Goal: Task Accomplishment & Management: Use online tool/utility

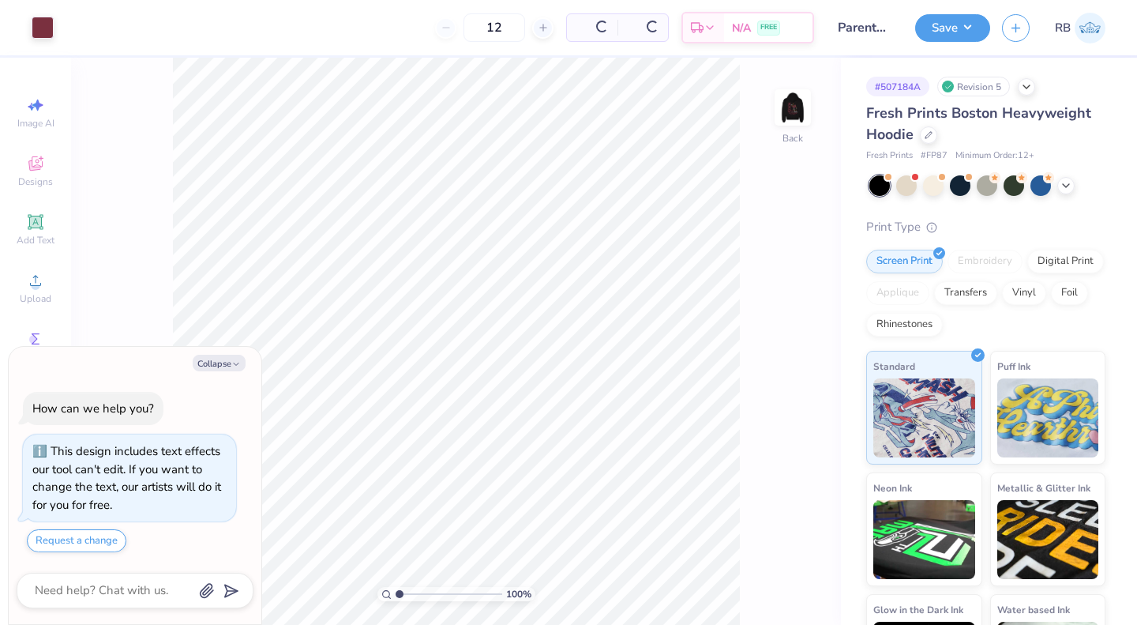
type textarea "x"
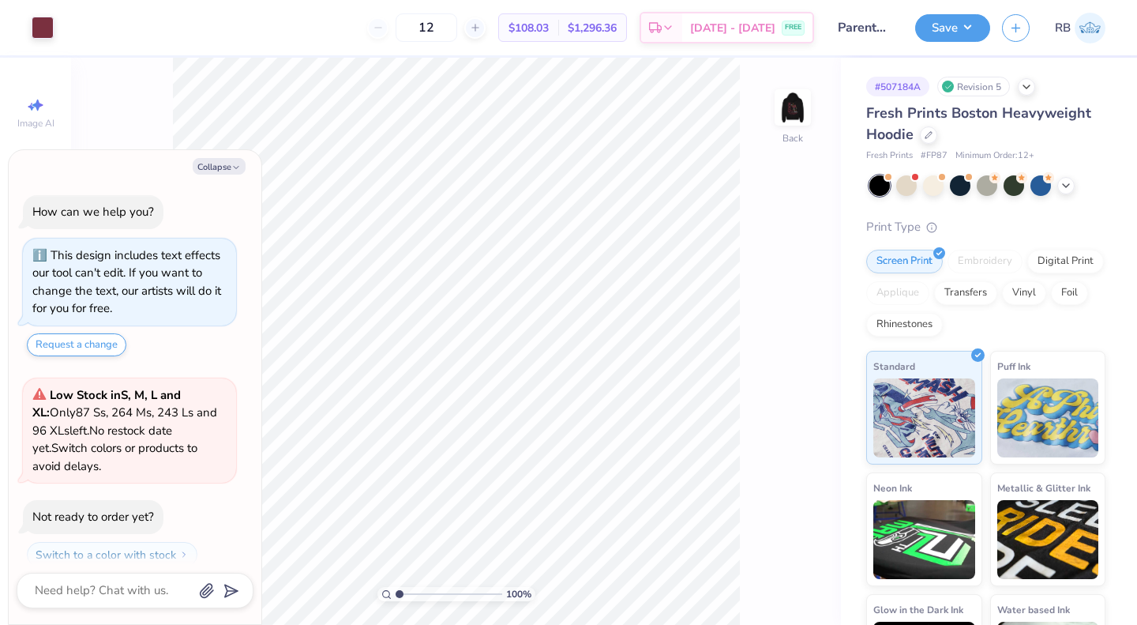
scroll to position [44, 0]
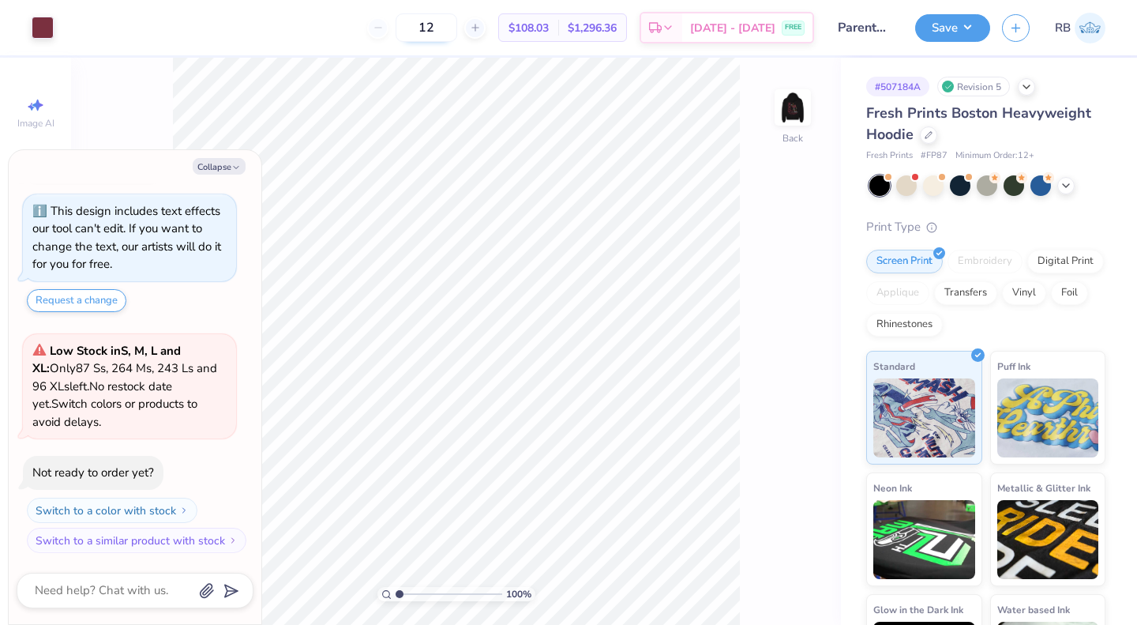
drag, startPoint x: 461, startPoint y: 25, endPoint x: 419, endPoint y: 18, distance: 42.4
click at [419, 18] on input "12" at bounding box center [427, 27] width 62 height 28
type input "39"
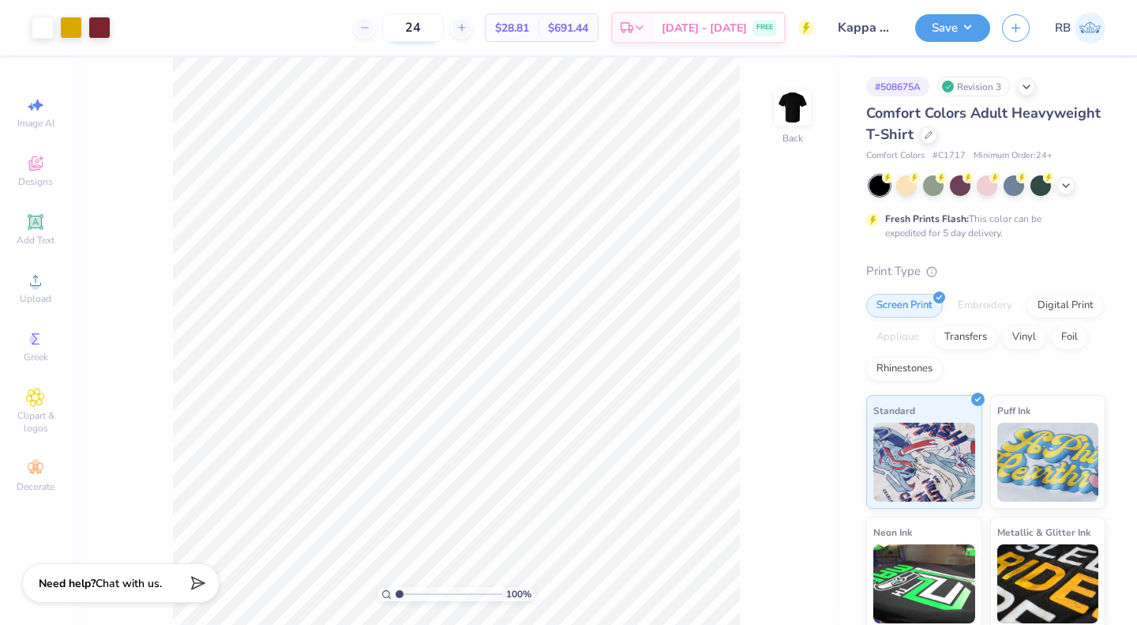
click at [444, 18] on input "24" at bounding box center [413, 27] width 62 height 28
type input "2"
type input "144"
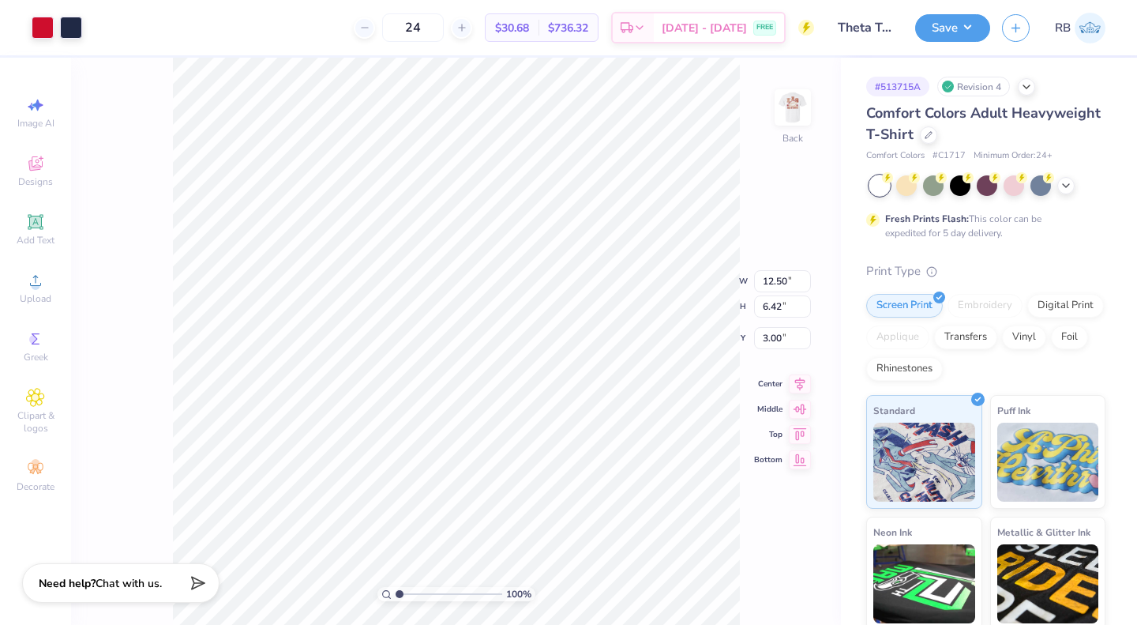
type input "4.66"
type input "2.39"
click at [790, 98] on img at bounding box center [792, 107] width 63 height 63
click at [47, 34] on div at bounding box center [43, 26] width 22 height 22
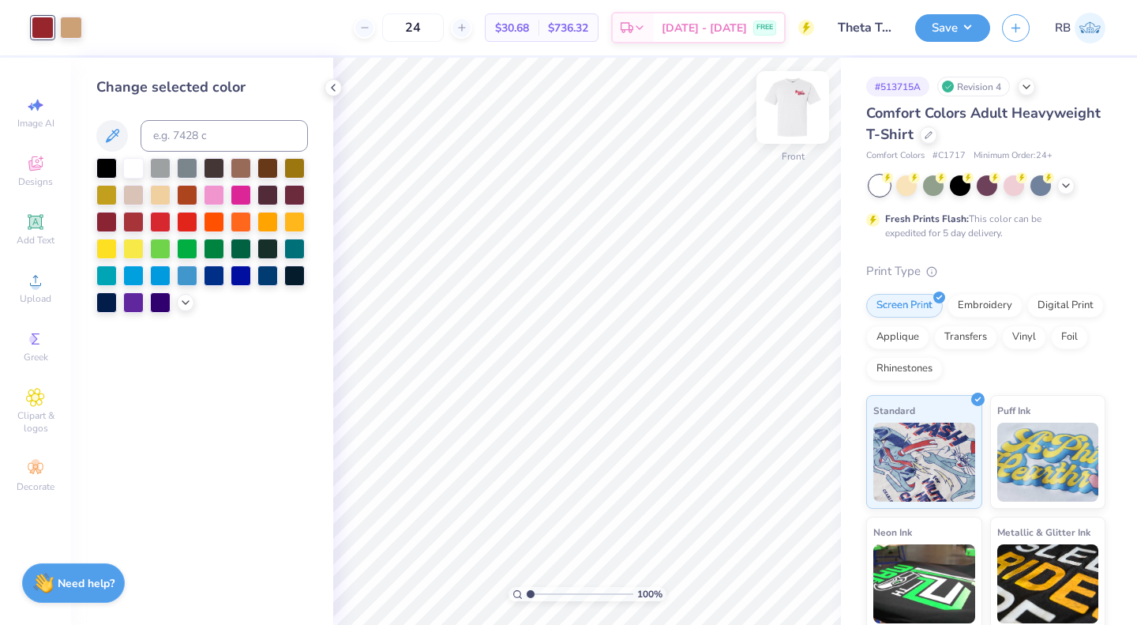
click at [801, 102] on img at bounding box center [792, 107] width 63 height 63
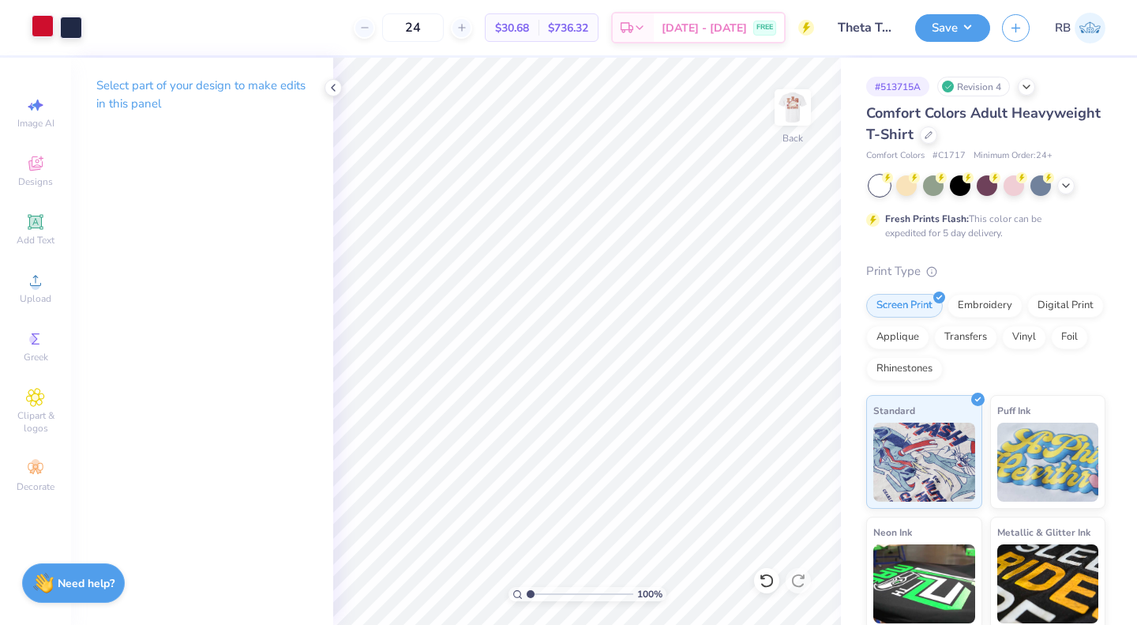
click at [38, 30] on div at bounding box center [43, 26] width 22 height 22
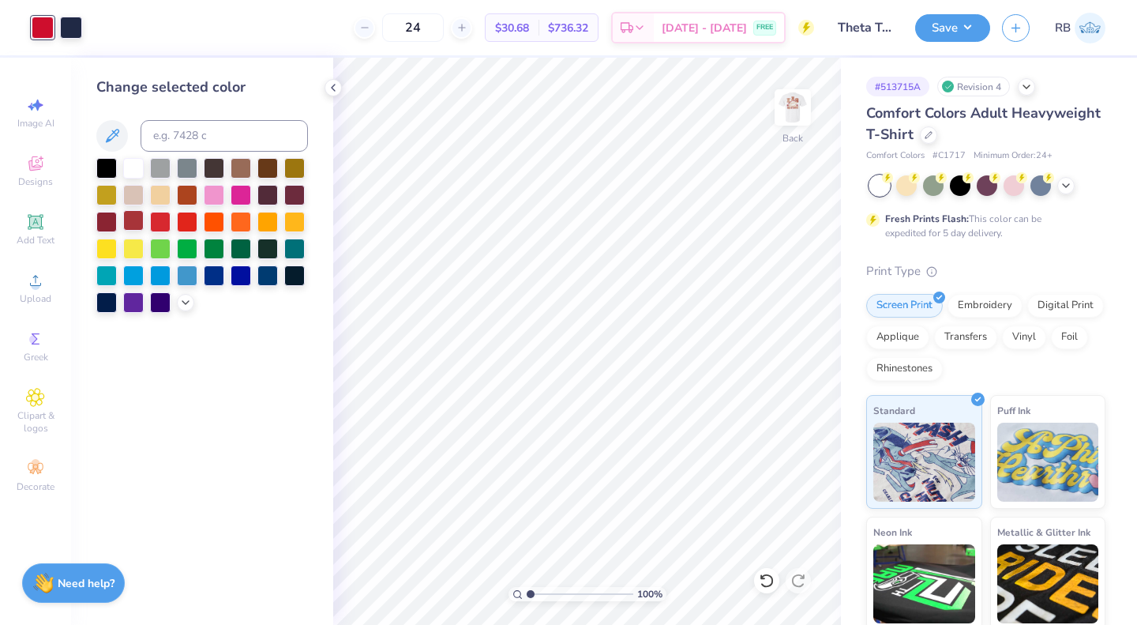
click at [127, 224] on div at bounding box center [133, 220] width 21 height 21
click at [80, 24] on div at bounding box center [71, 26] width 22 height 22
click at [160, 185] on div at bounding box center [160, 193] width 21 height 21
click at [806, 107] on img at bounding box center [792, 107] width 63 height 63
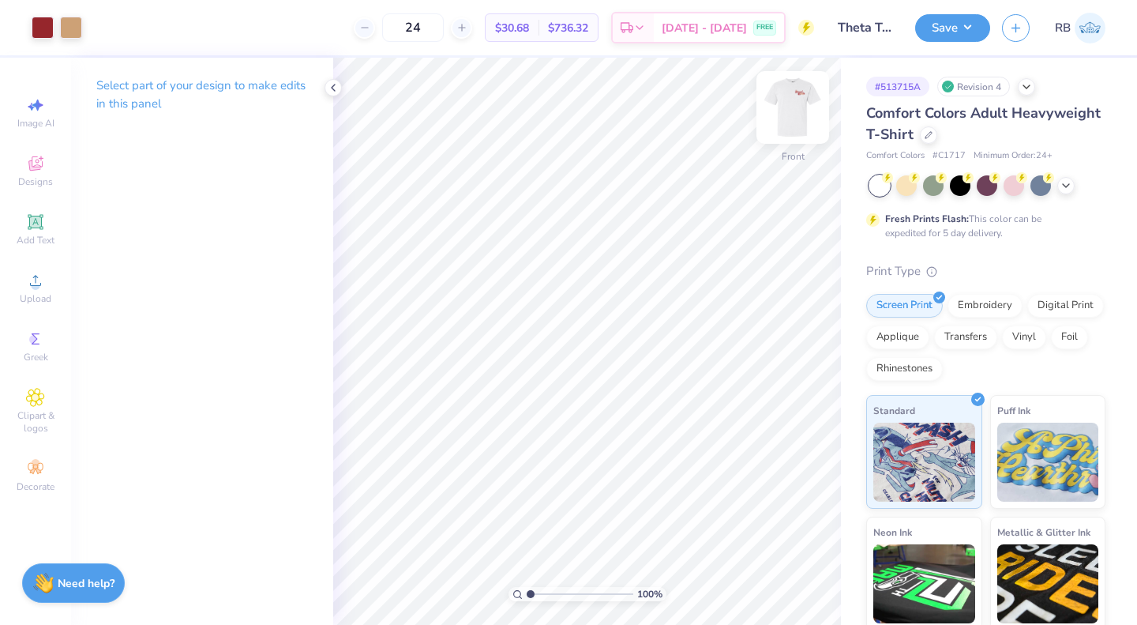
click at [795, 103] on img at bounding box center [792, 107] width 63 height 63
click at [966, 19] on button "Save" at bounding box center [952, 26] width 75 height 28
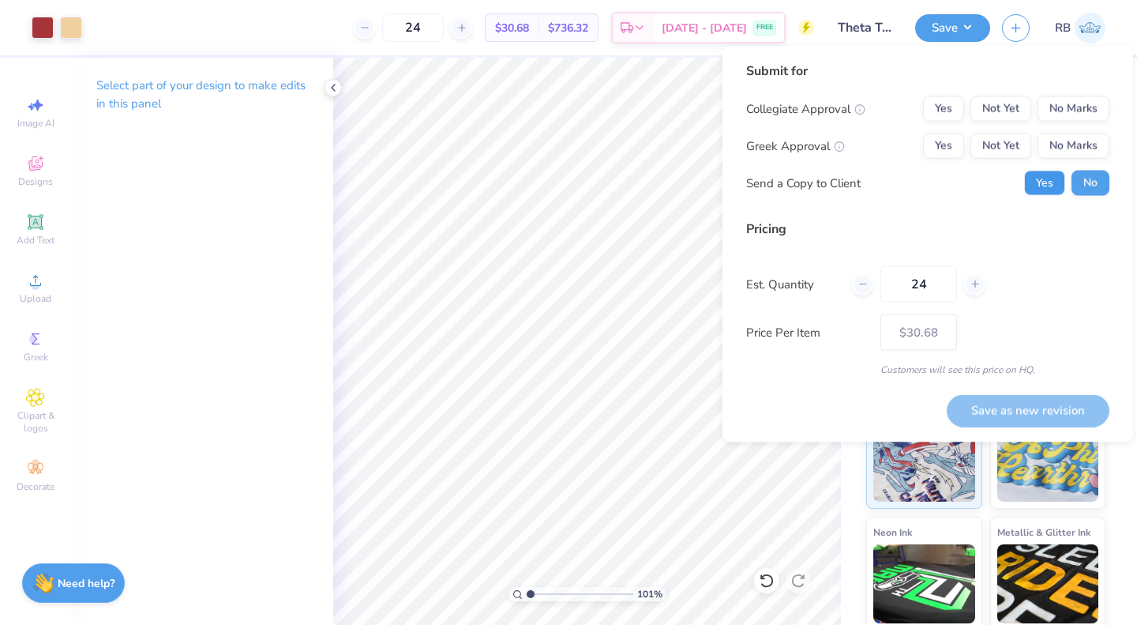
click at [1038, 175] on button "Yes" at bounding box center [1044, 183] width 41 height 25
type input "1.00746561735589"
click at [935, 144] on button "Yes" at bounding box center [943, 145] width 41 height 25
click at [1064, 106] on button "No Marks" at bounding box center [1074, 108] width 72 height 25
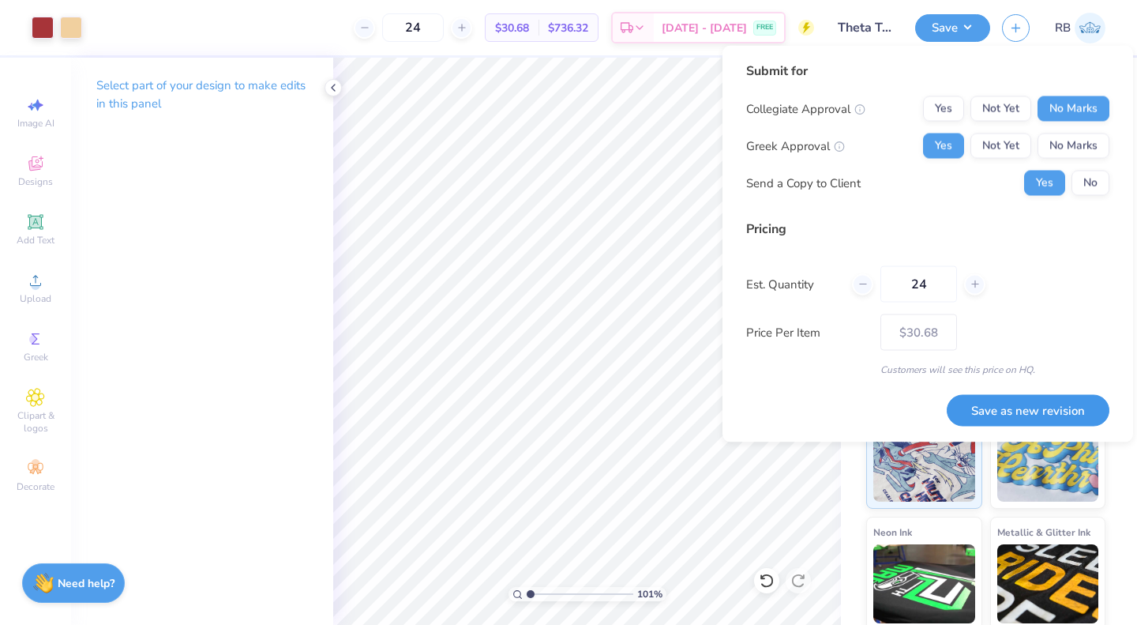
click at [1073, 415] on button "Save as new revision" at bounding box center [1028, 410] width 163 height 32
type input "$30.68"
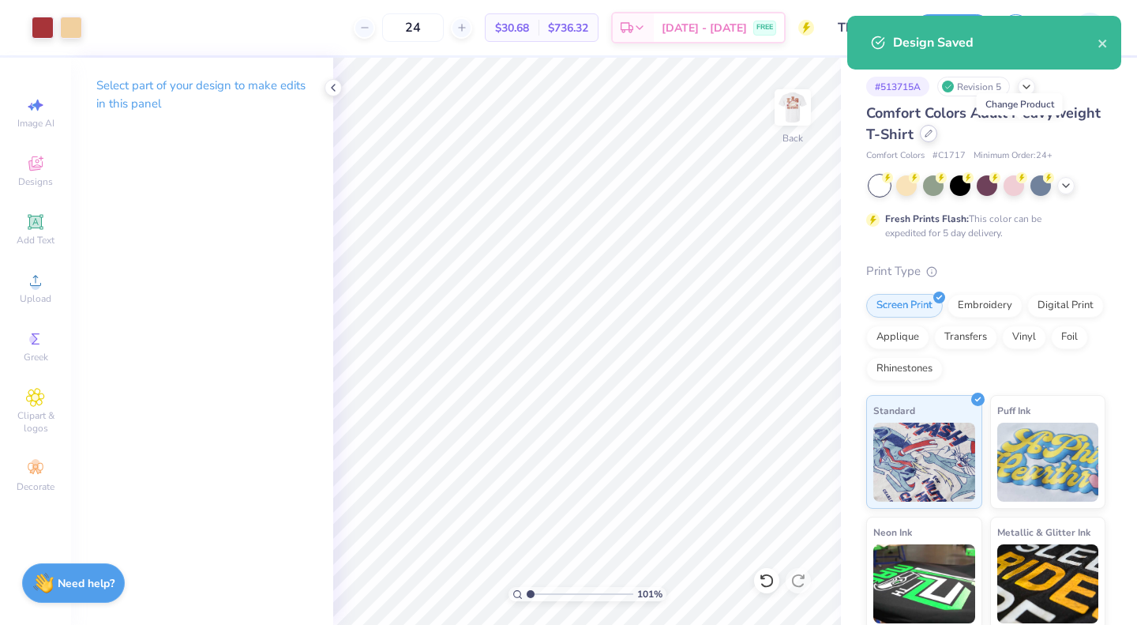
click at [933, 136] on icon at bounding box center [929, 133] width 8 height 8
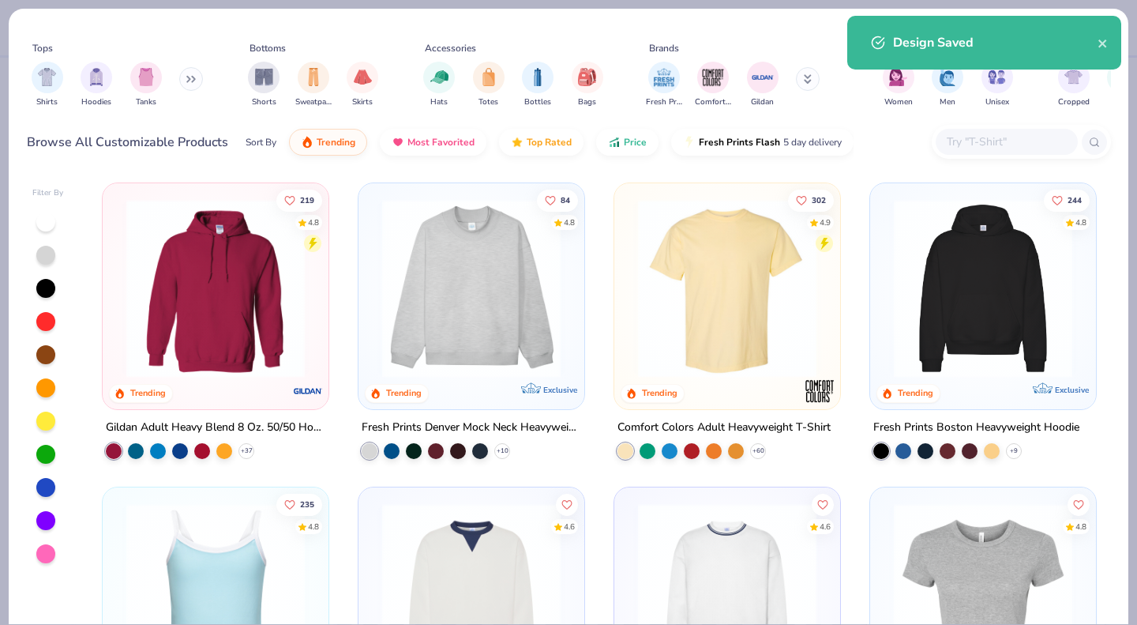
click at [1110, 40] on div "Design Saved" at bounding box center [984, 43] width 274 height 54
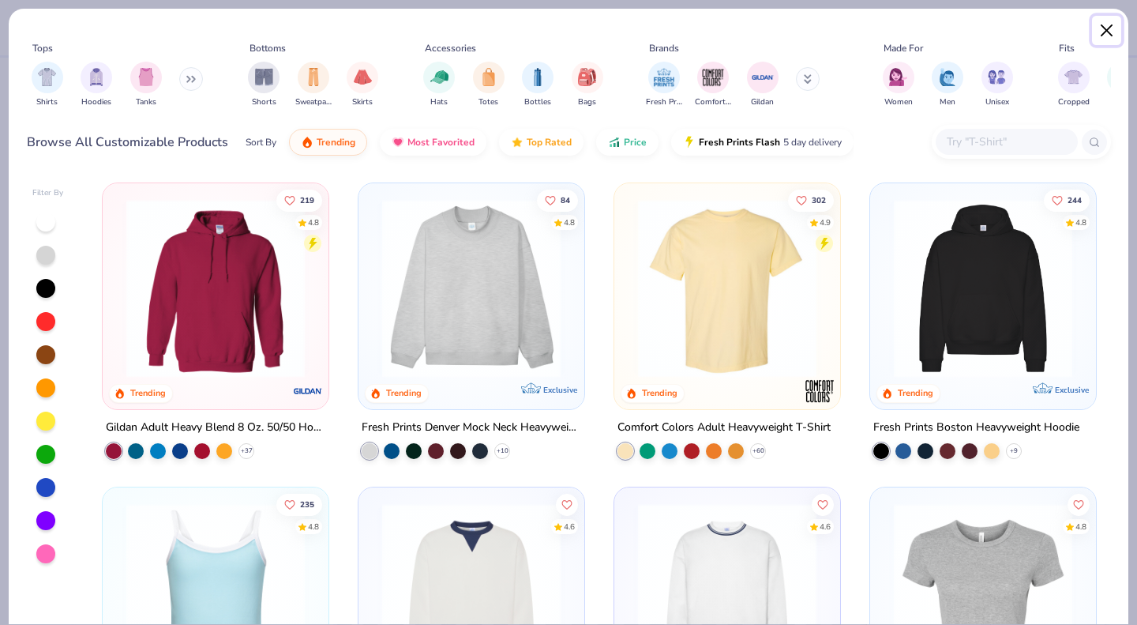
click at [1107, 30] on button "Close" at bounding box center [1107, 31] width 30 height 30
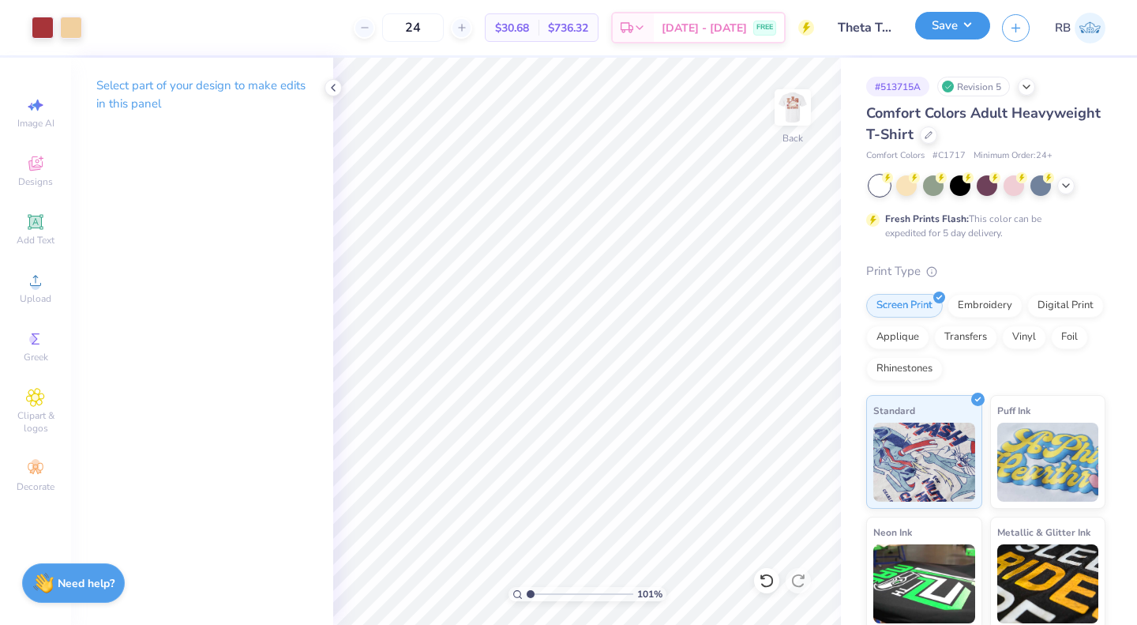
click at [943, 34] on button "Save" at bounding box center [952, 26] width 75 height 28
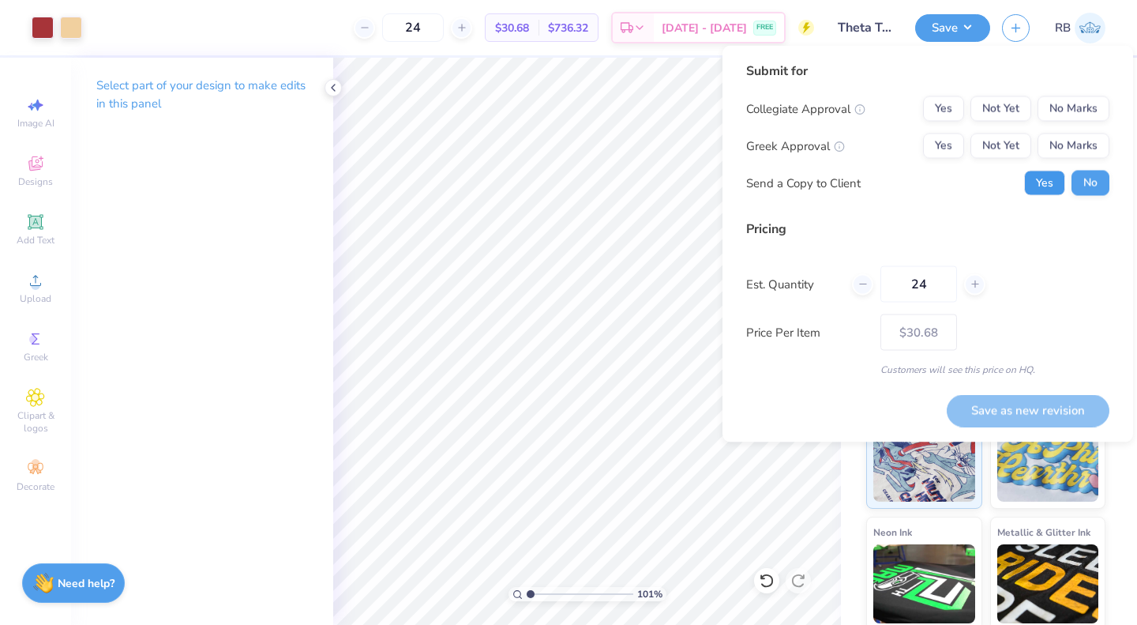
click at [1038, 178] on button "Yes" at bounding box center [1044, 183] width 41 height 25
type input "1.00746561735589"
click at [954, 150] on button "Yes" at bounding box center [943, 145] width 41 height 25
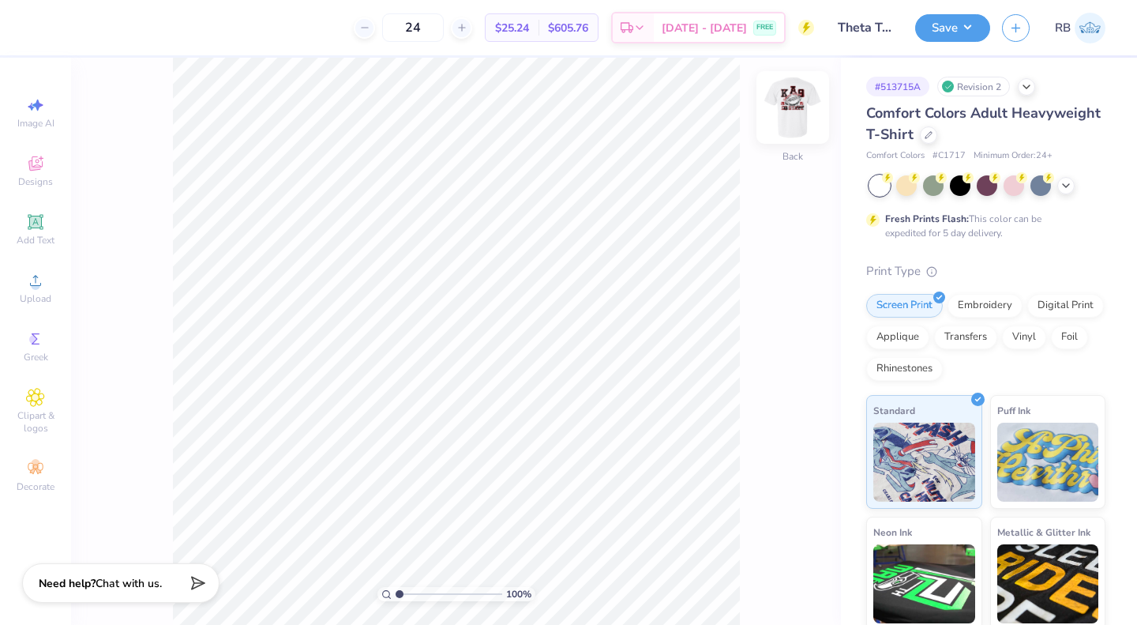
click at [789, 127] on img at bounding box center [792, 107] width 63 height 63
click at [43, 30] on div at bounding box center [43, 26] width 22 height 22
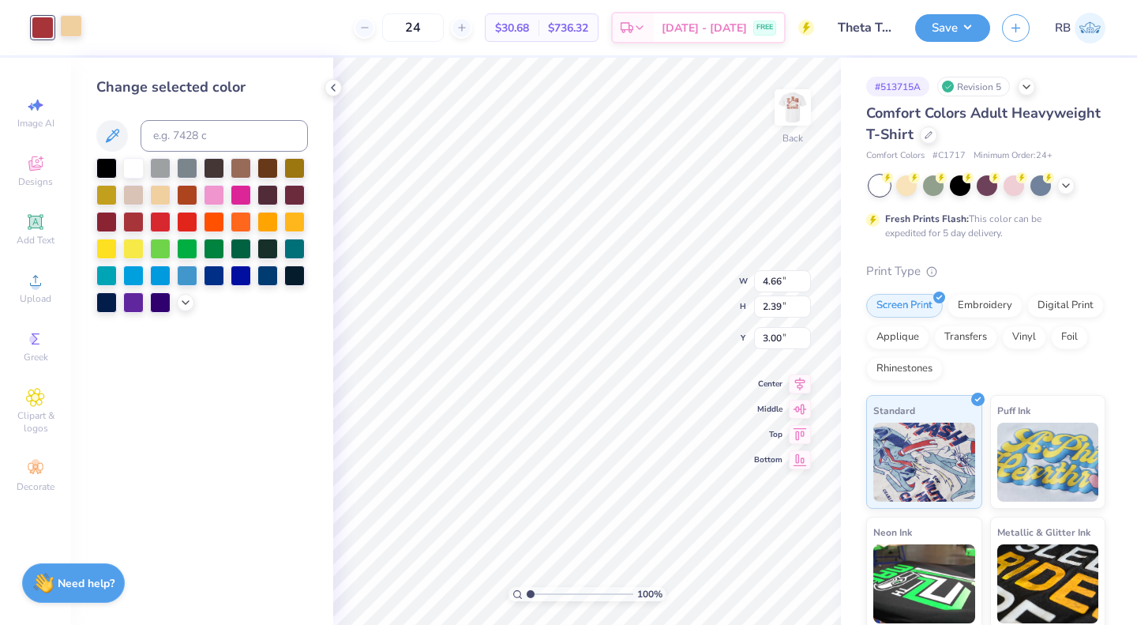
click at [77, 18] on div at bounding box center [71, 26] width 22 height 22
click at [101, 169] on div at bounding box center [106, 166] width 21 height 21
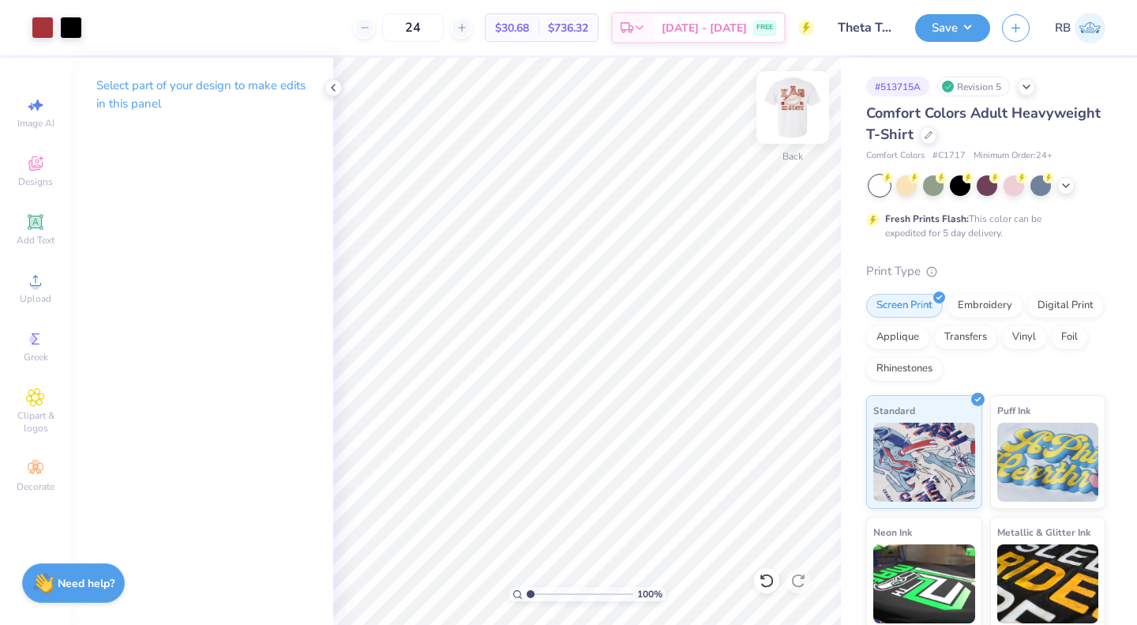
click at [798, 107] on img at bounding box center [792, 107] width 63 height 63
click at [76, 27] on div at bounding box center [71, 26] width 22 height 22
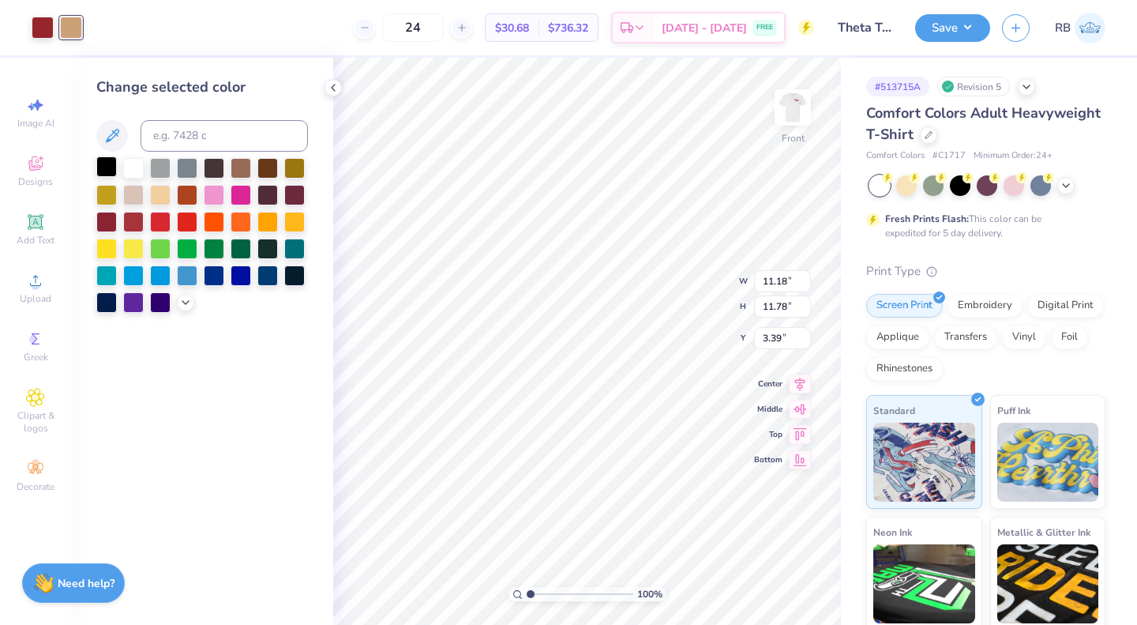
click at [108, 162] on div at bounding box center [106, 166] width 21 height 21
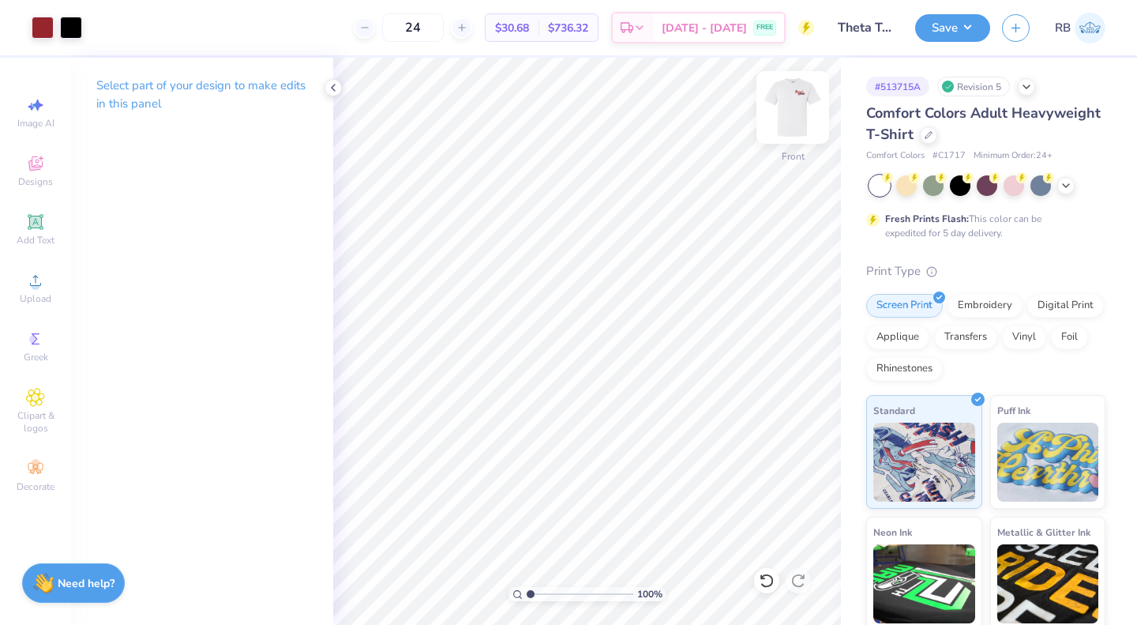
click at [801, 103] on img at bounding box center [792, 107] width 63 height 63
click at [801, 103] on img at bounding box center [793, 108] width 32 height 32
click at [957, 28] on button "Save" at bounding box center [952, 26] width 75 height 28
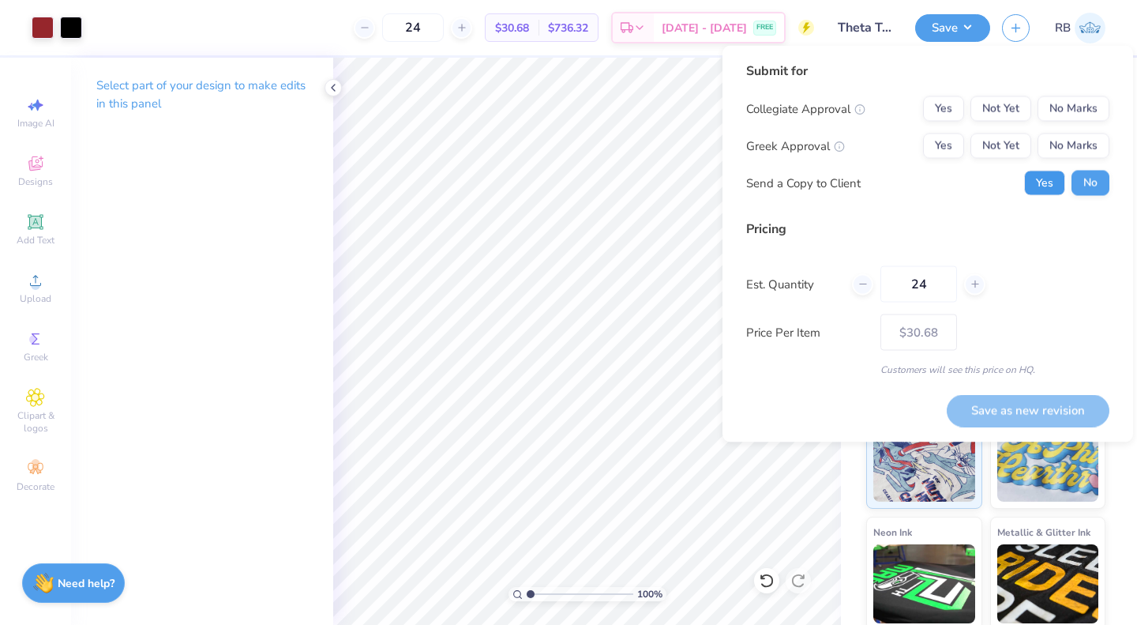
click at [1045, 186] on button "Yes" at bounding box center [1044, 183] width 41 height 25
click at [942, 150] on button "Yes" at bounding box center [943, 145] width 41 height 25
click at [1078, 109] on button "No Marks" at bounding box center [1074, 108] width 72 height 25
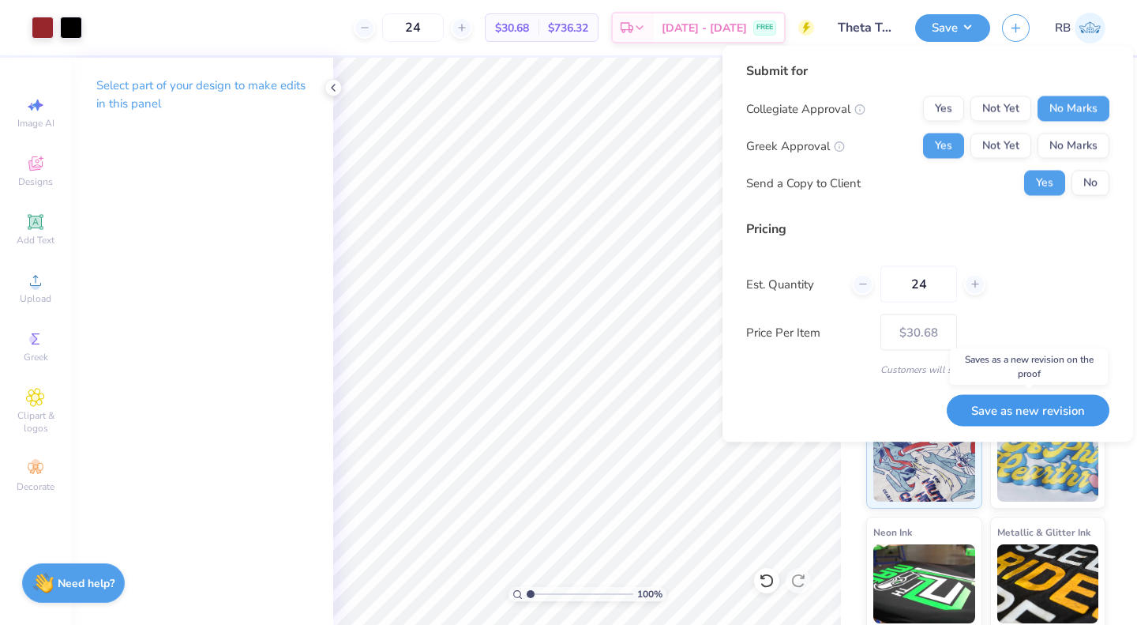
click at [1034, 409] on button "Save as new revision" at bounding box center [1028, 410] width 163 height 32
type input "$30.68"
